Goal: Find specific page/section: Find specific page/section

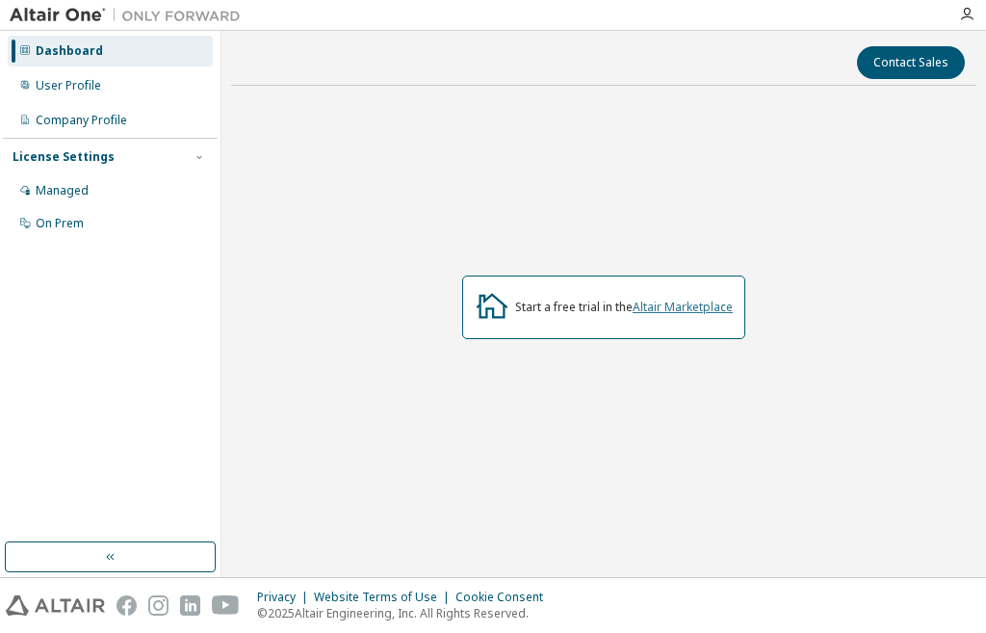
click at [694, 309] on link "Altair Marketplace" at bounding box center [683, 307] width 100 height 16
